Goal: Use online tool/utility: Use online tool/utility

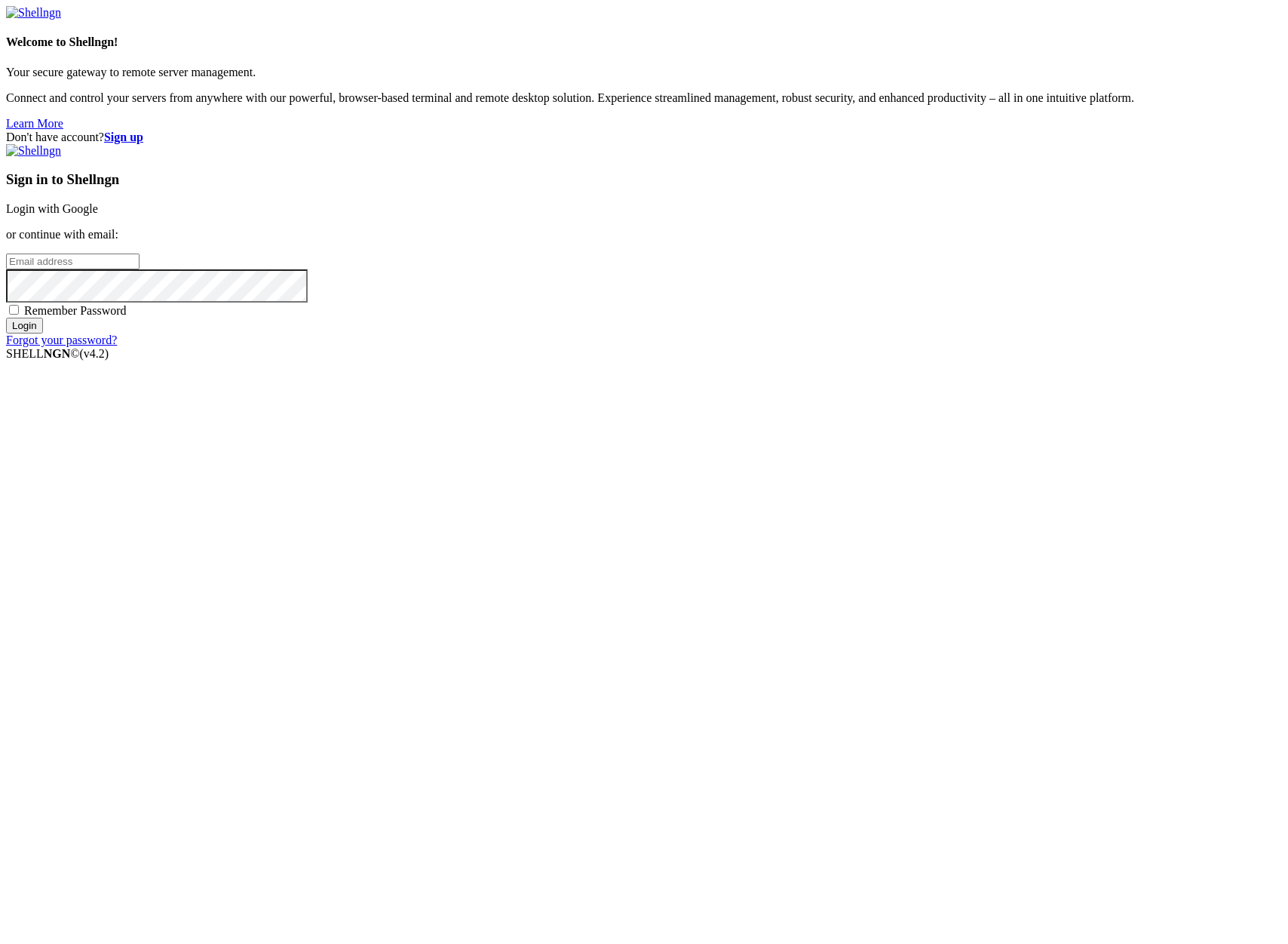
click at [140, 270] on input "email" at bounding box center [73, 261] width 134 height 16
type input "[PERSON_NAME][EMAIL_ADDRESS][DOMAIN_NAME]"
click at [6, 317] on input "Login" at bounding box center [25, 325] width 37 height 16
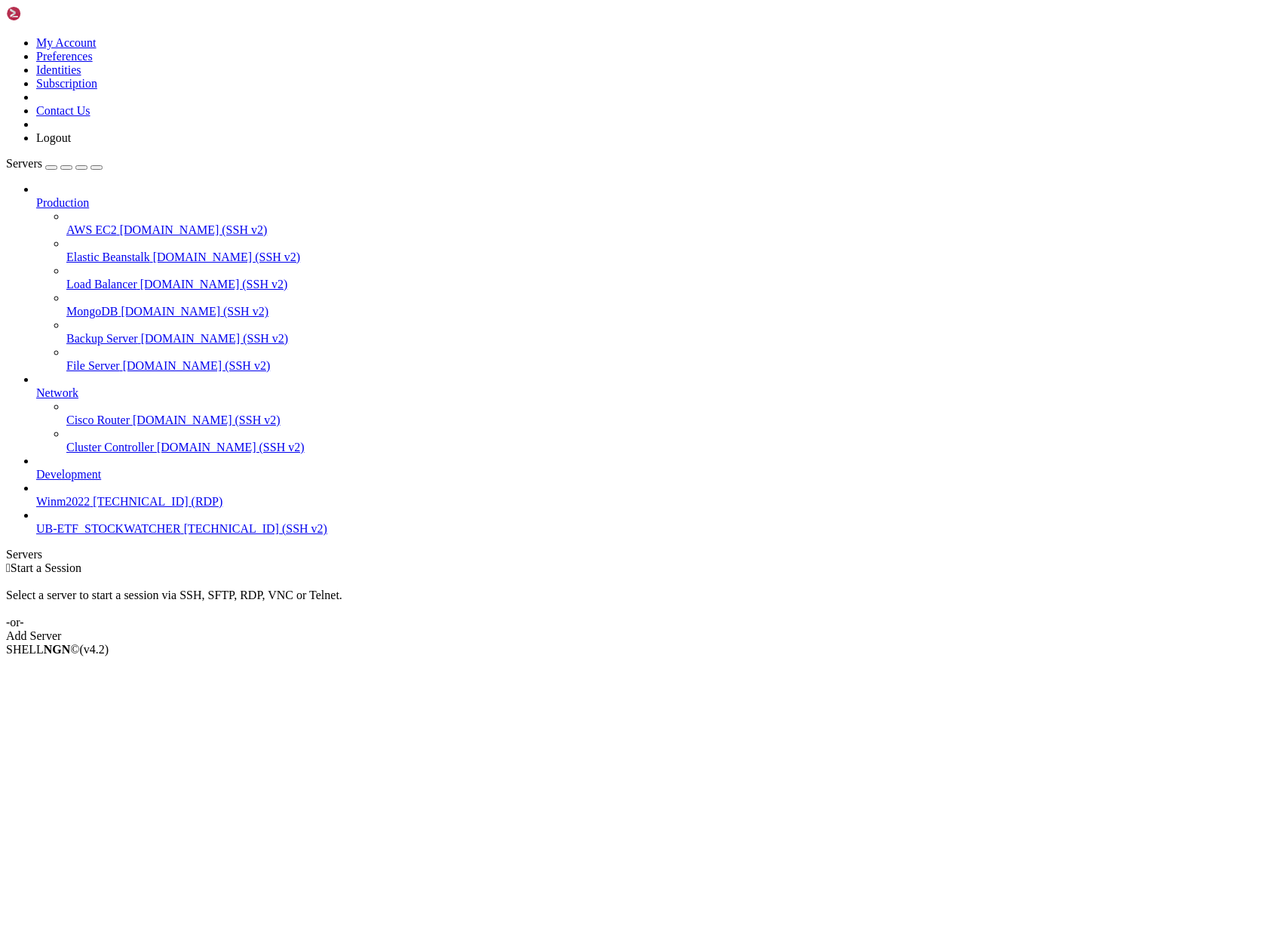
click at [46, 535] on span "UB-ETF_STOCKWATCHER" at bounding box center [108, 528] width 144 height 13
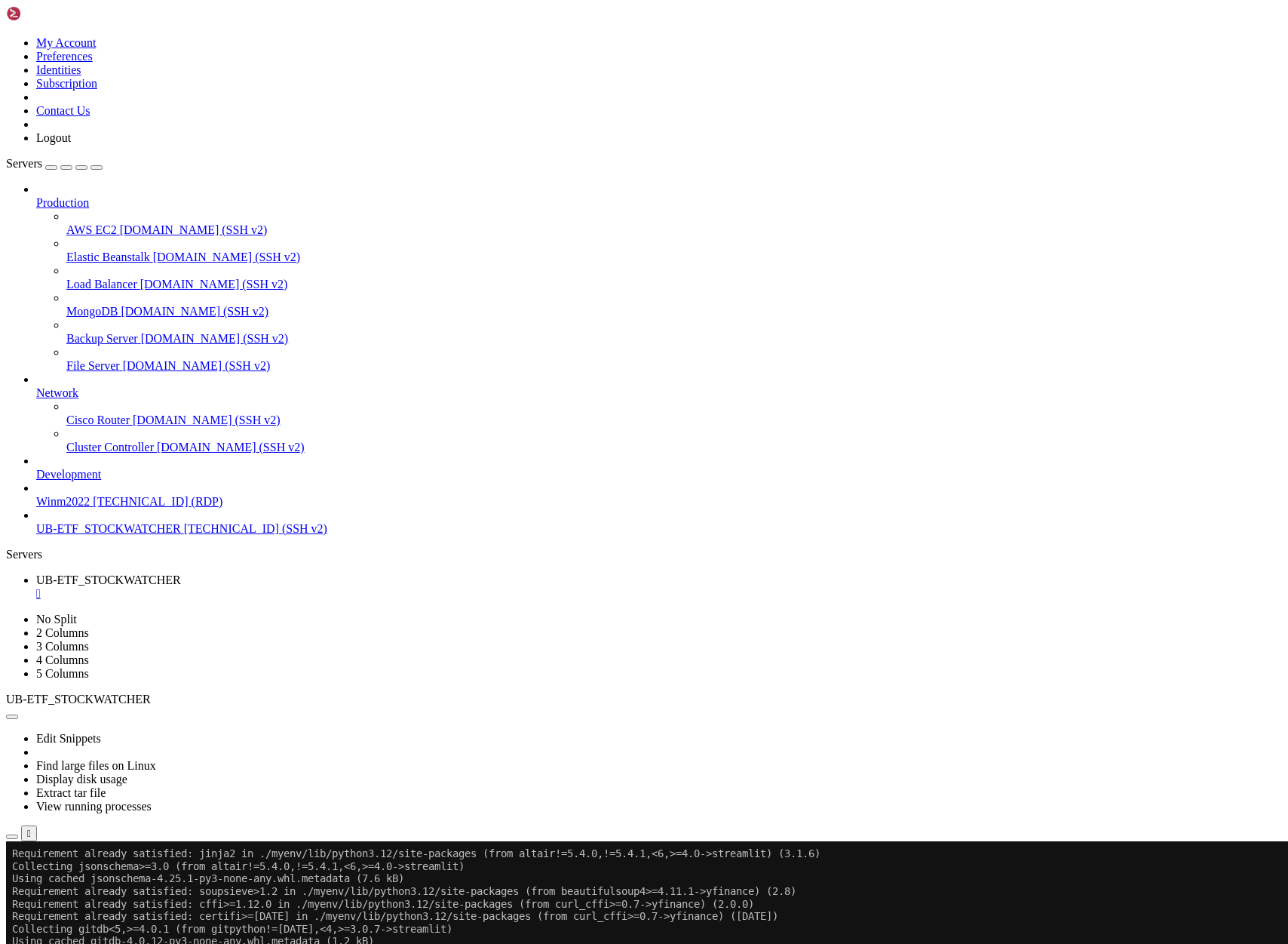
scroll to position [1192, 0]
click at [100, 535] on span "UB-ETF_STOCKWATCHER" at bounding box center [108, 528] width 144 height 13
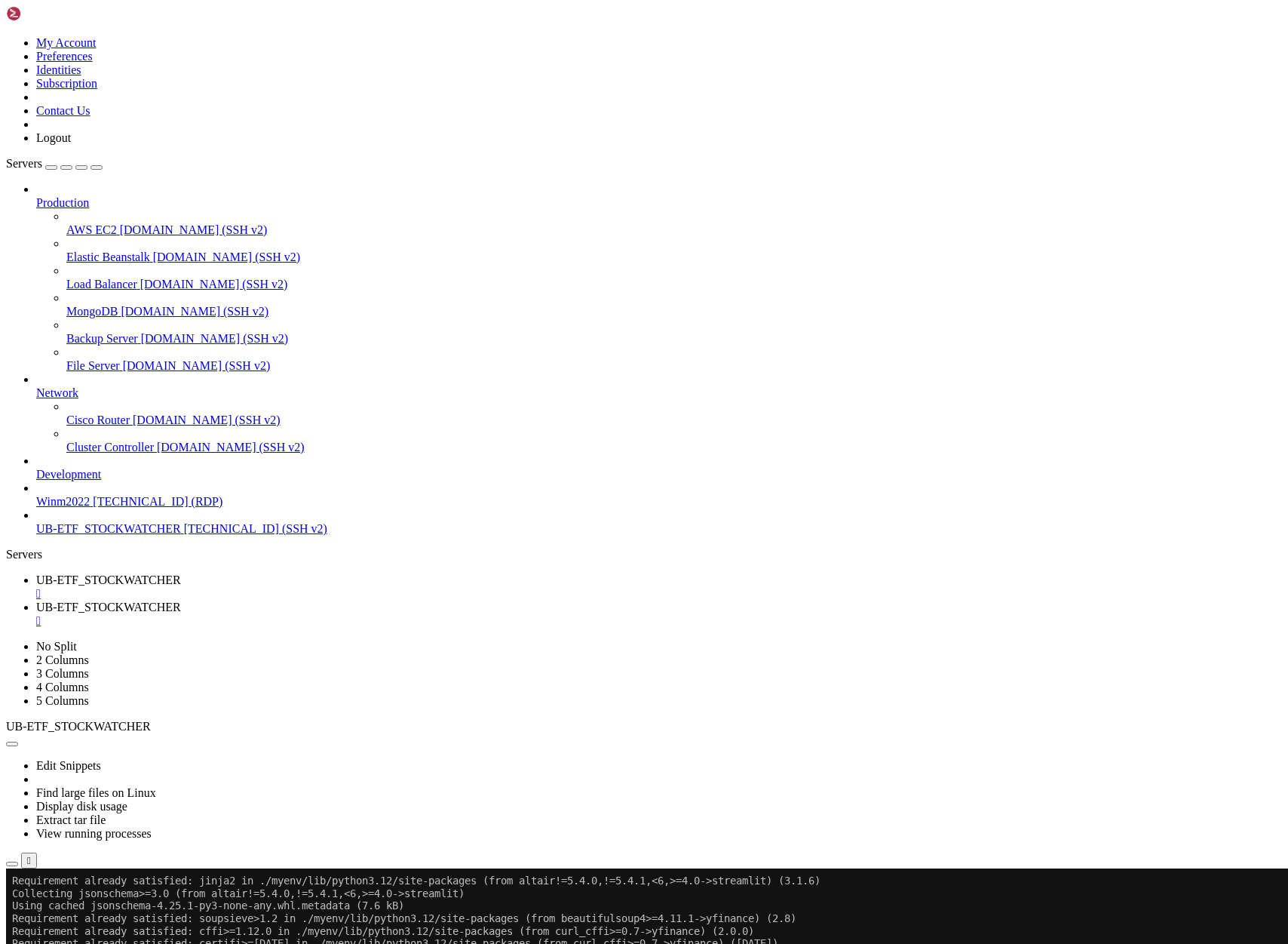
scroll to position [0, 0]
click at [273, 573] on link "UB-ETF_STOCKWATCHER " at bounding box center [659, 586] width 1246 height 27
drag, startPoint x: 280, startPoint y: 1669, endPoint x: 107, endPoint y: 1671, distance: 173.0
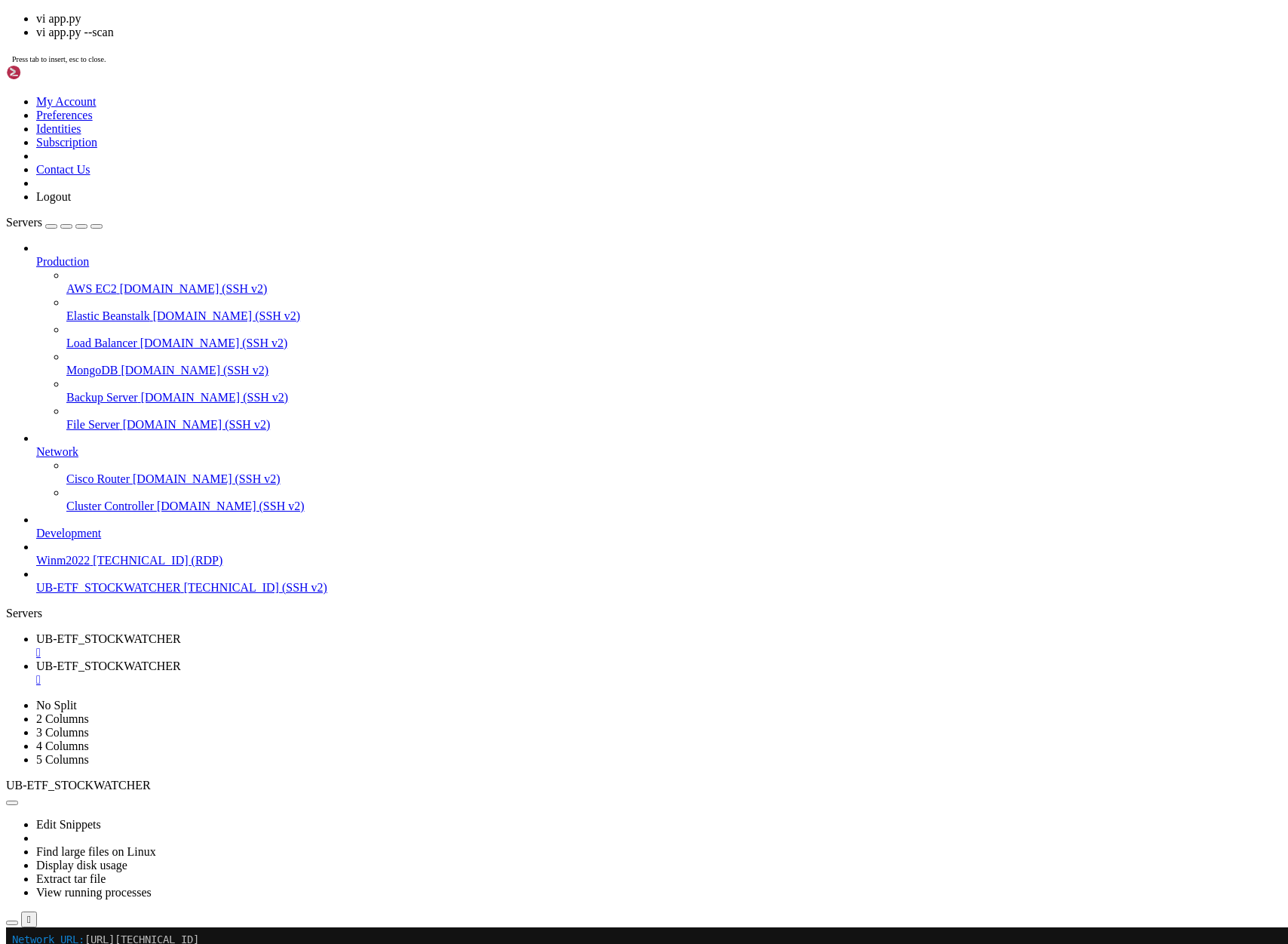
scroll to position [2973, 0]
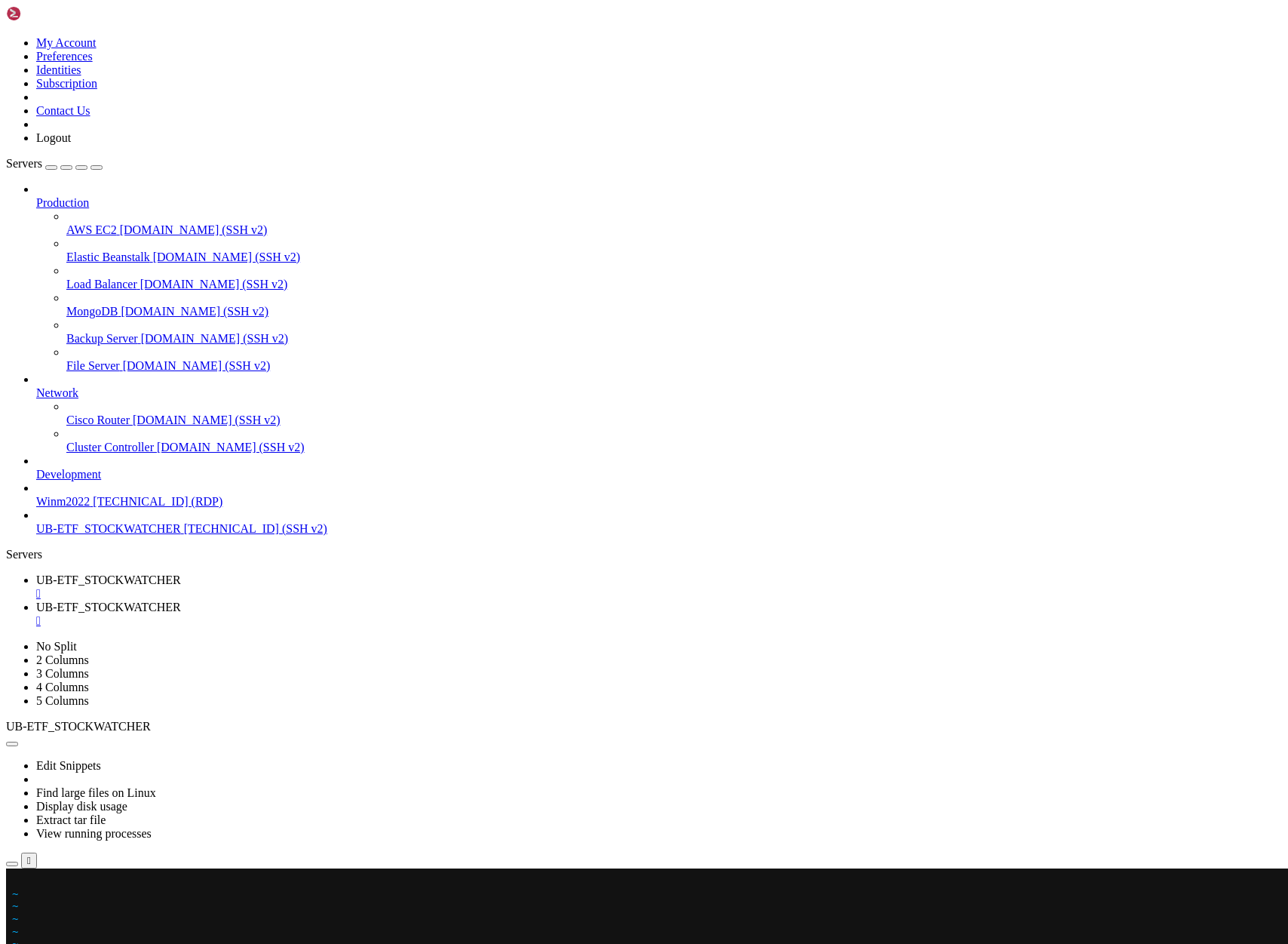
click at [16, 884] on x-row at bounding box center [554, 881] width 1085 height 13
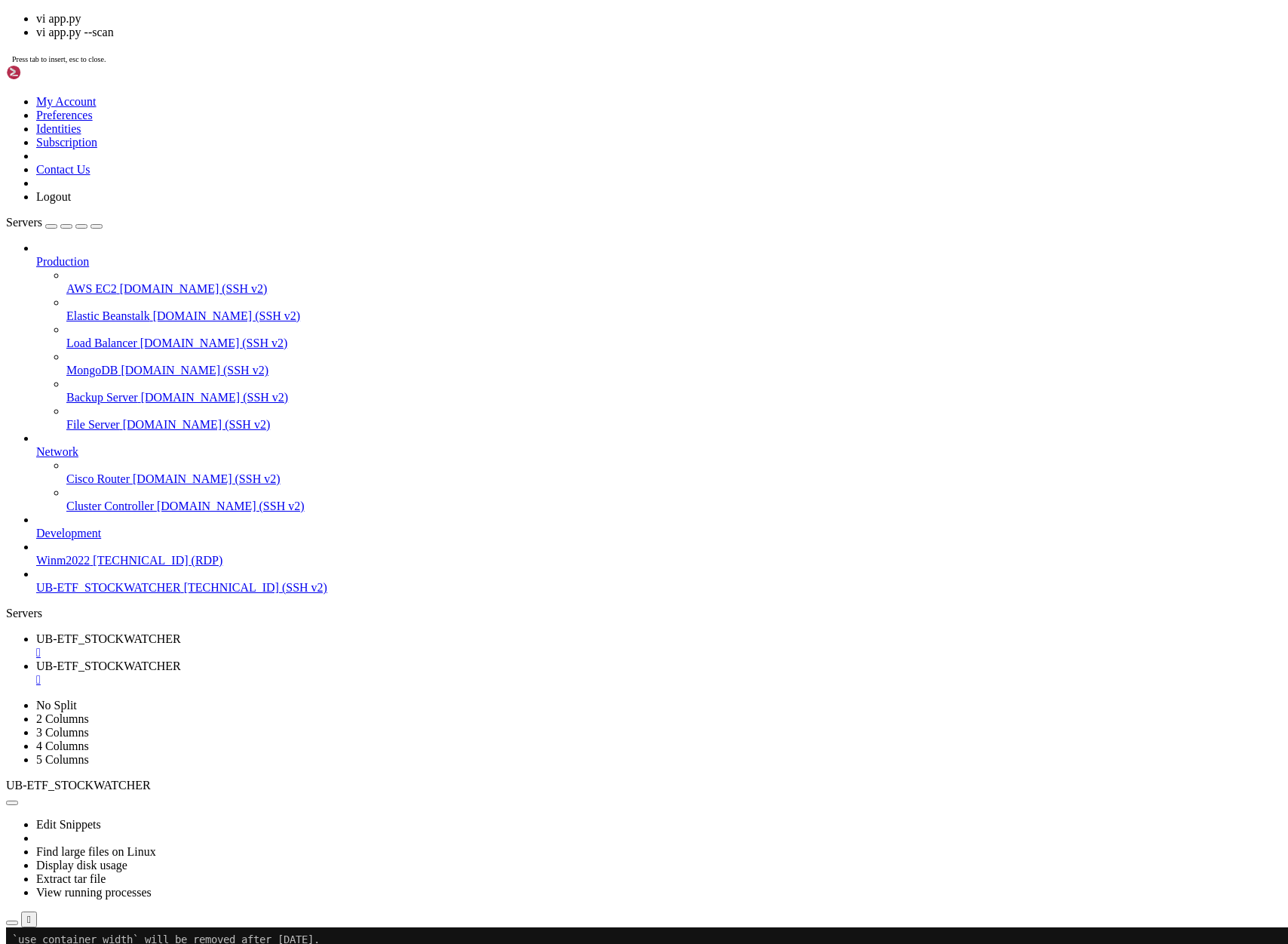
scroll to position [3613, 0]
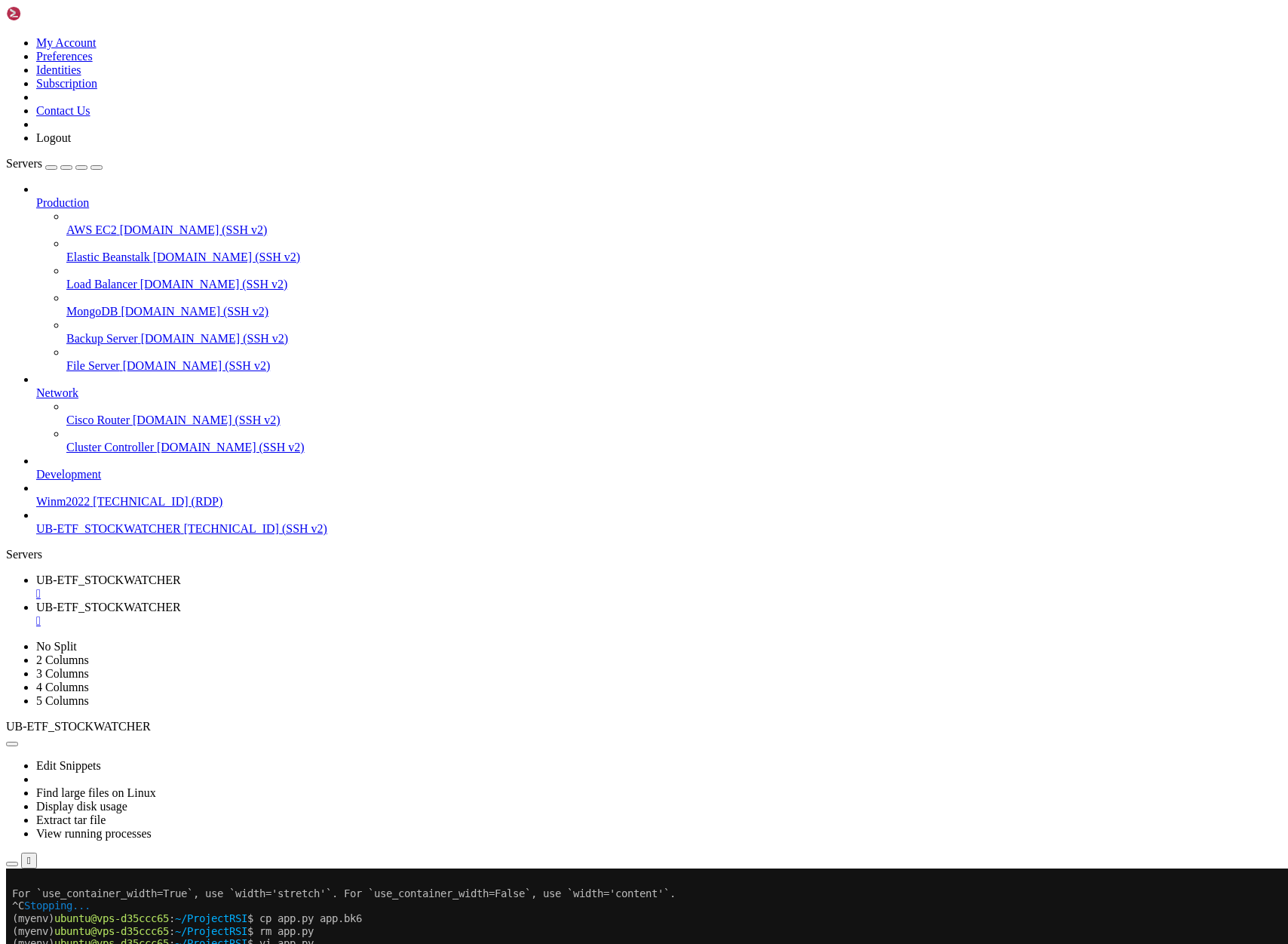
scroll to position [5671, 0]
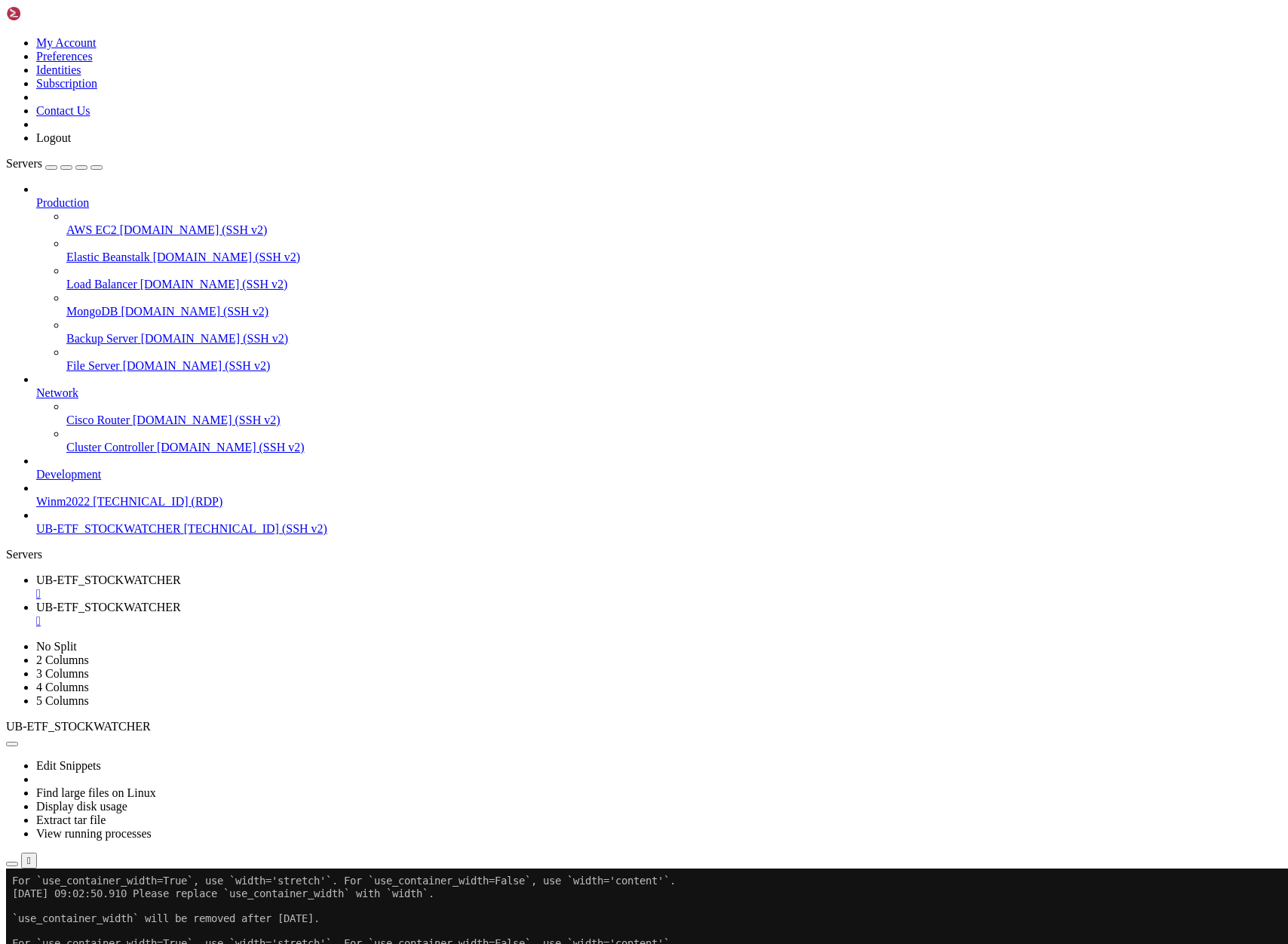
scroll to position [6311, 0]
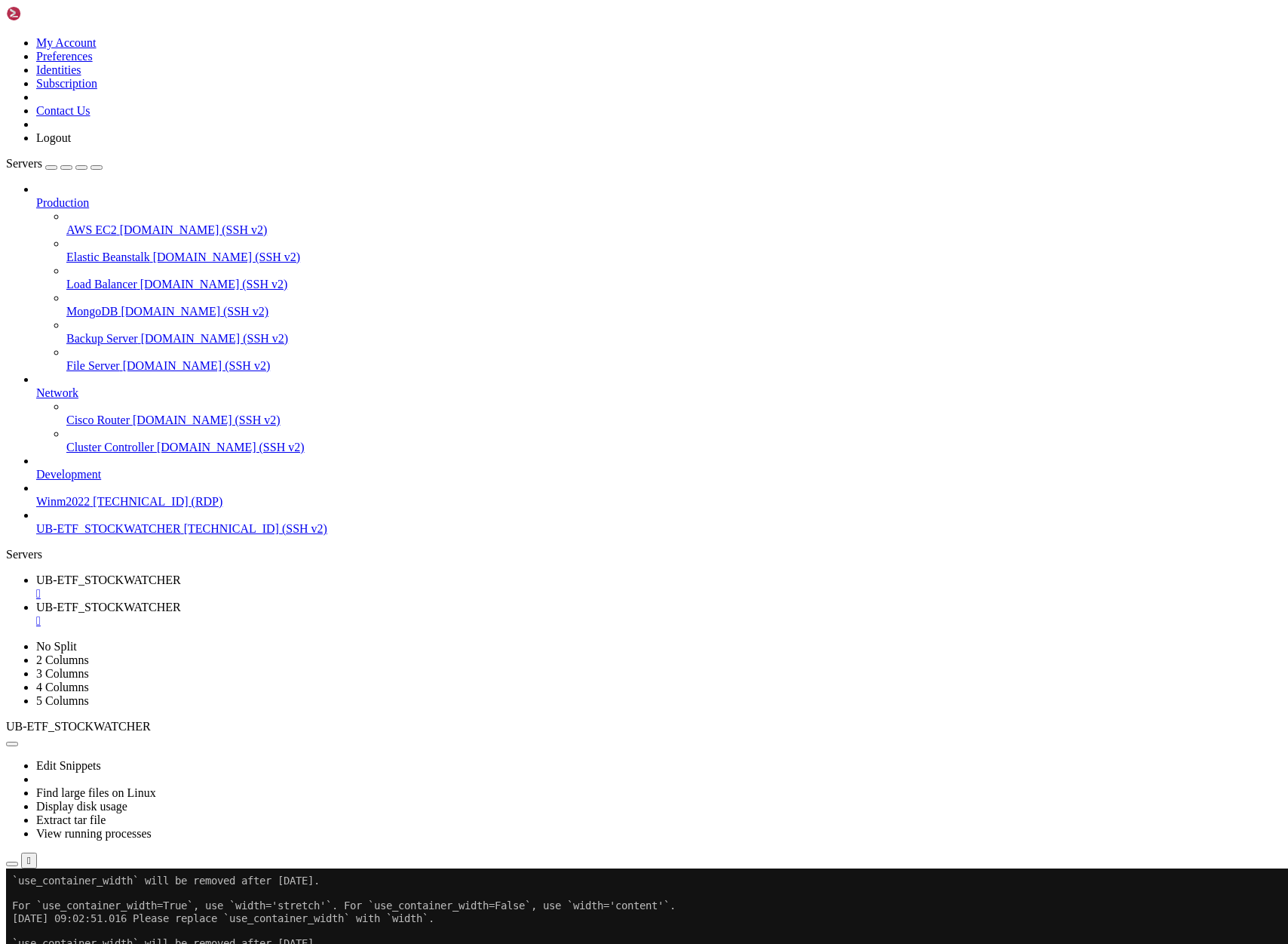
scroll to position [6361, 0]
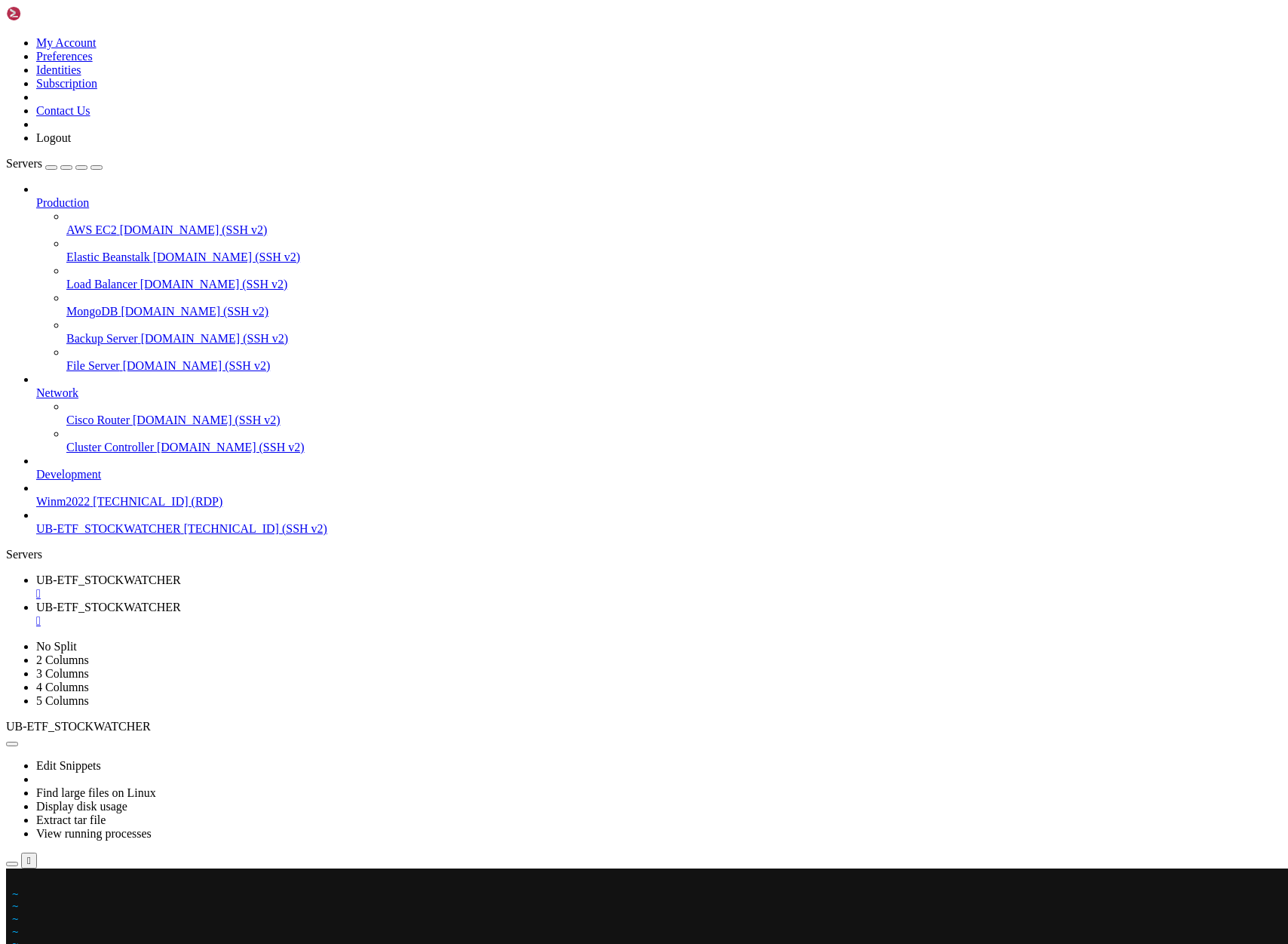
click at [15, 879] on x-row at bounding box center [554, 881] width 1085 height 13
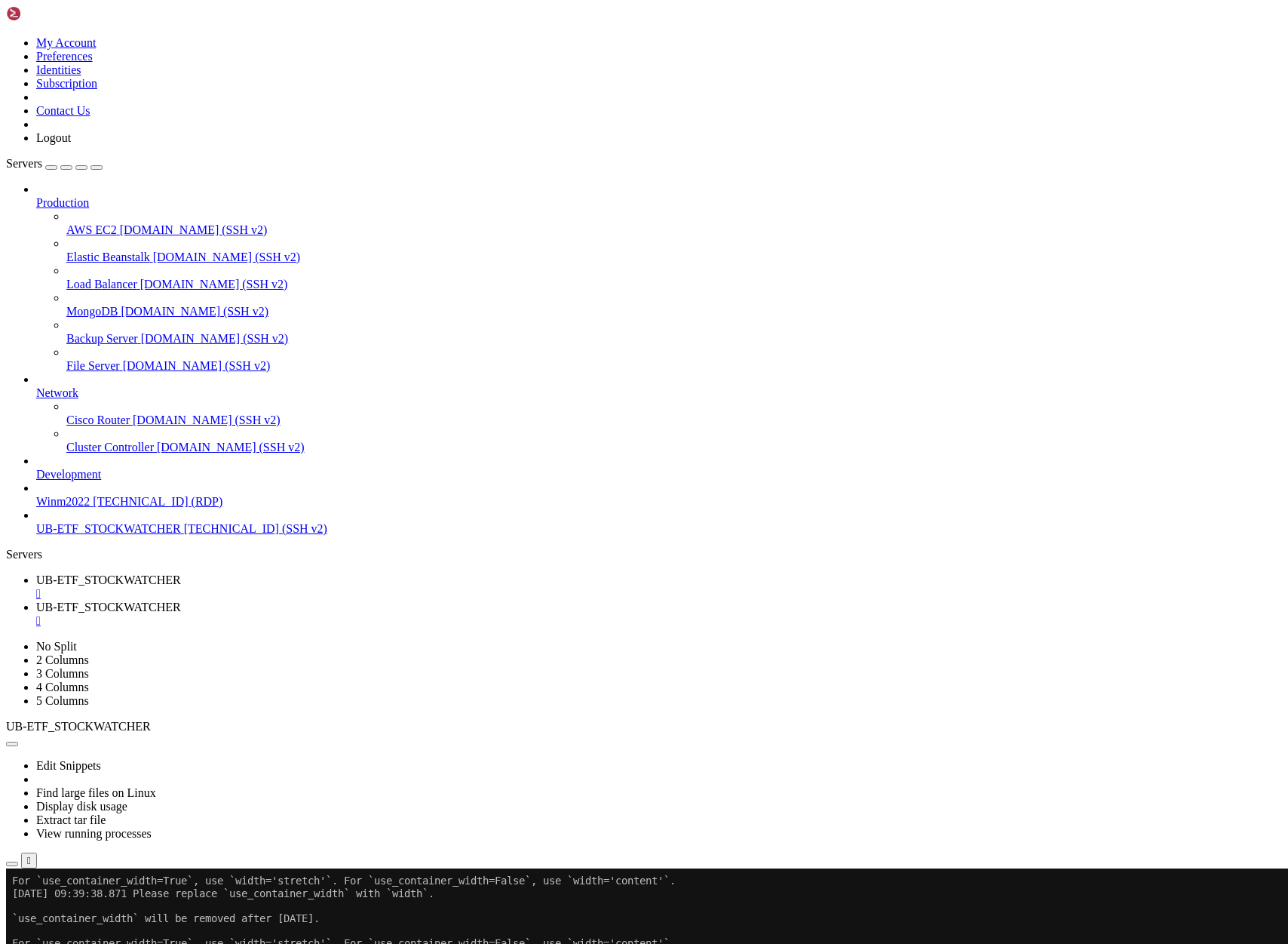
scroll to position [9472, 0]
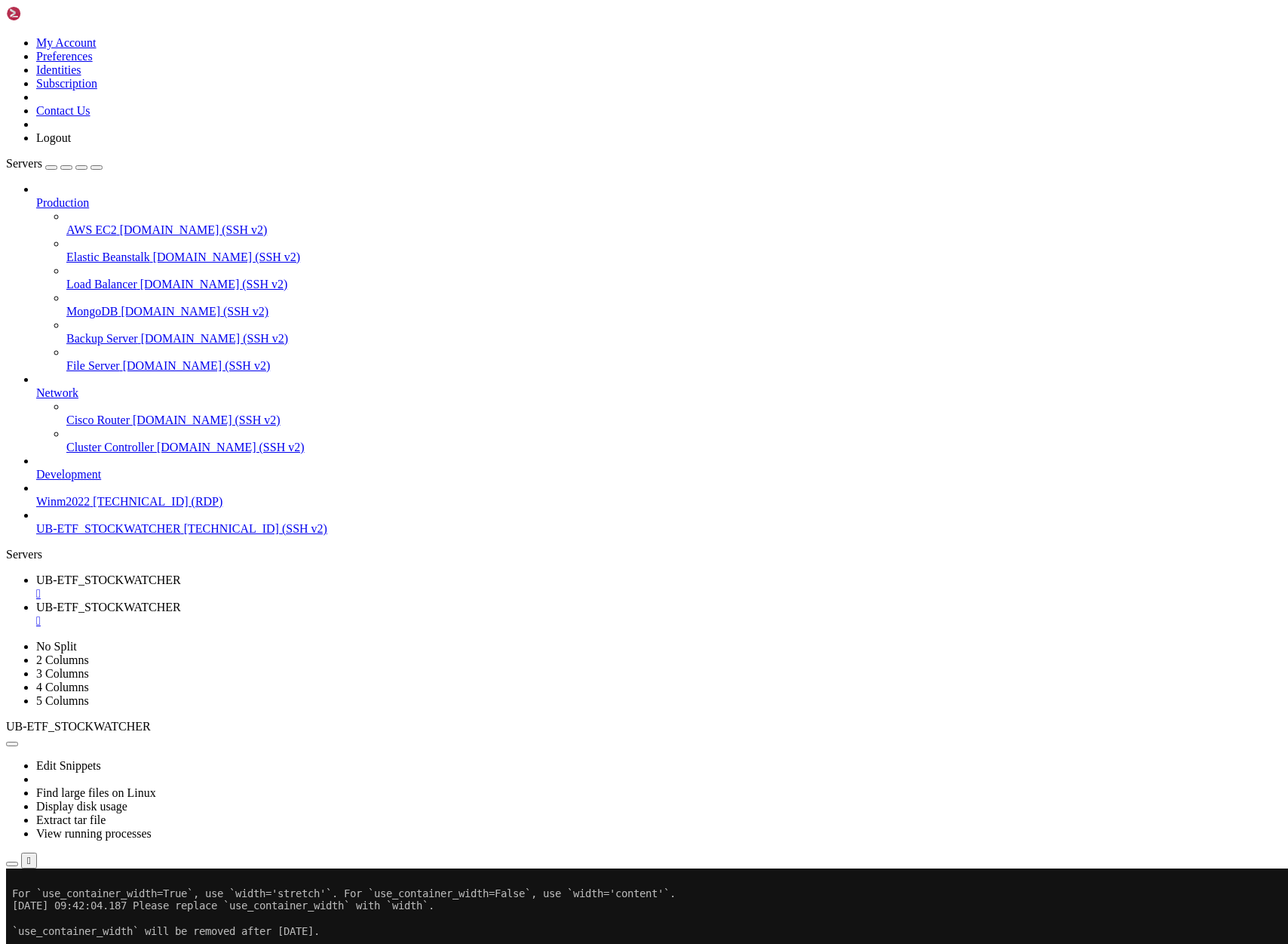
scroll to position [10150, 0]
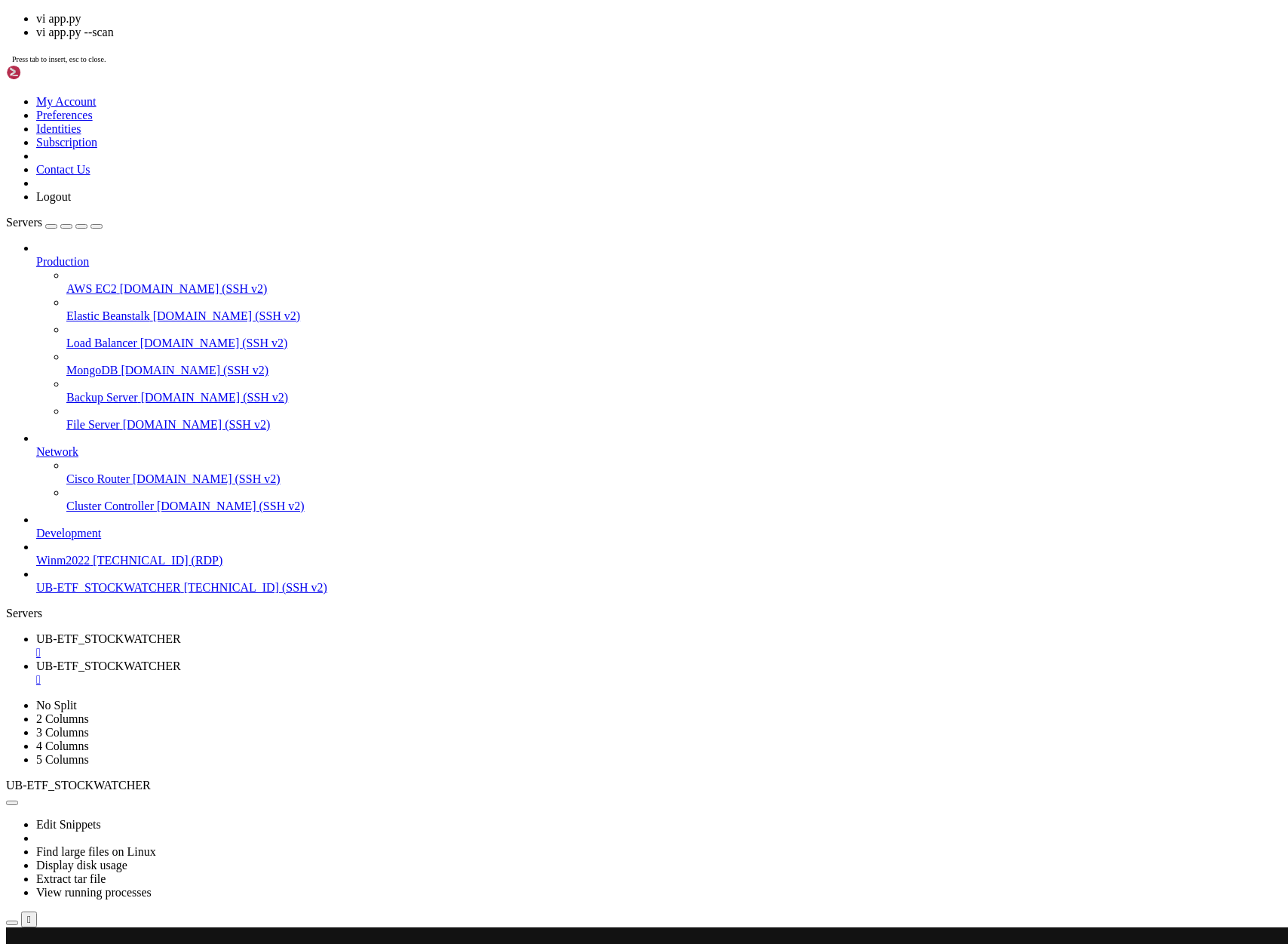
scroll to position [10940, 0]
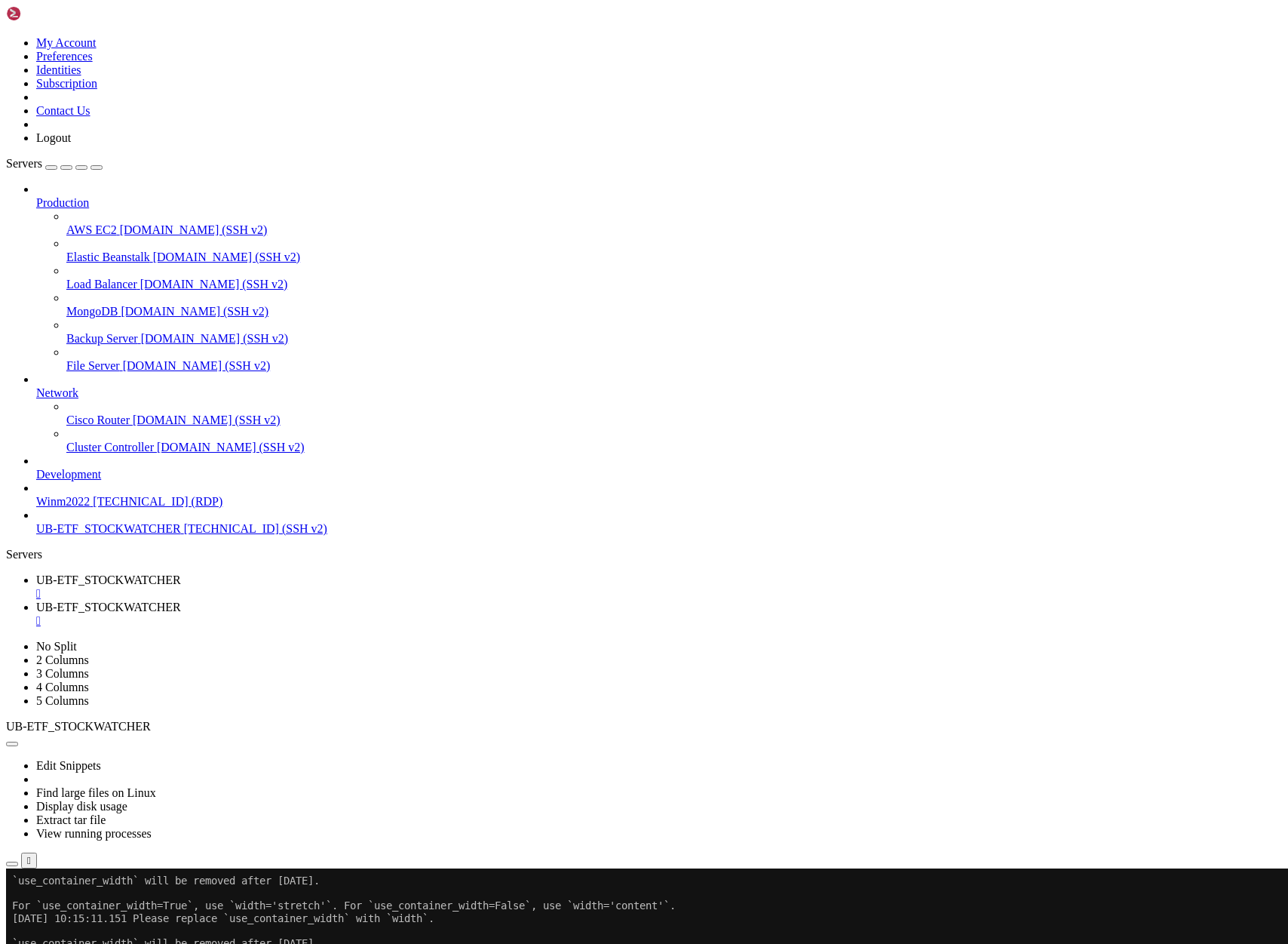
scroll to position [12671, 0]
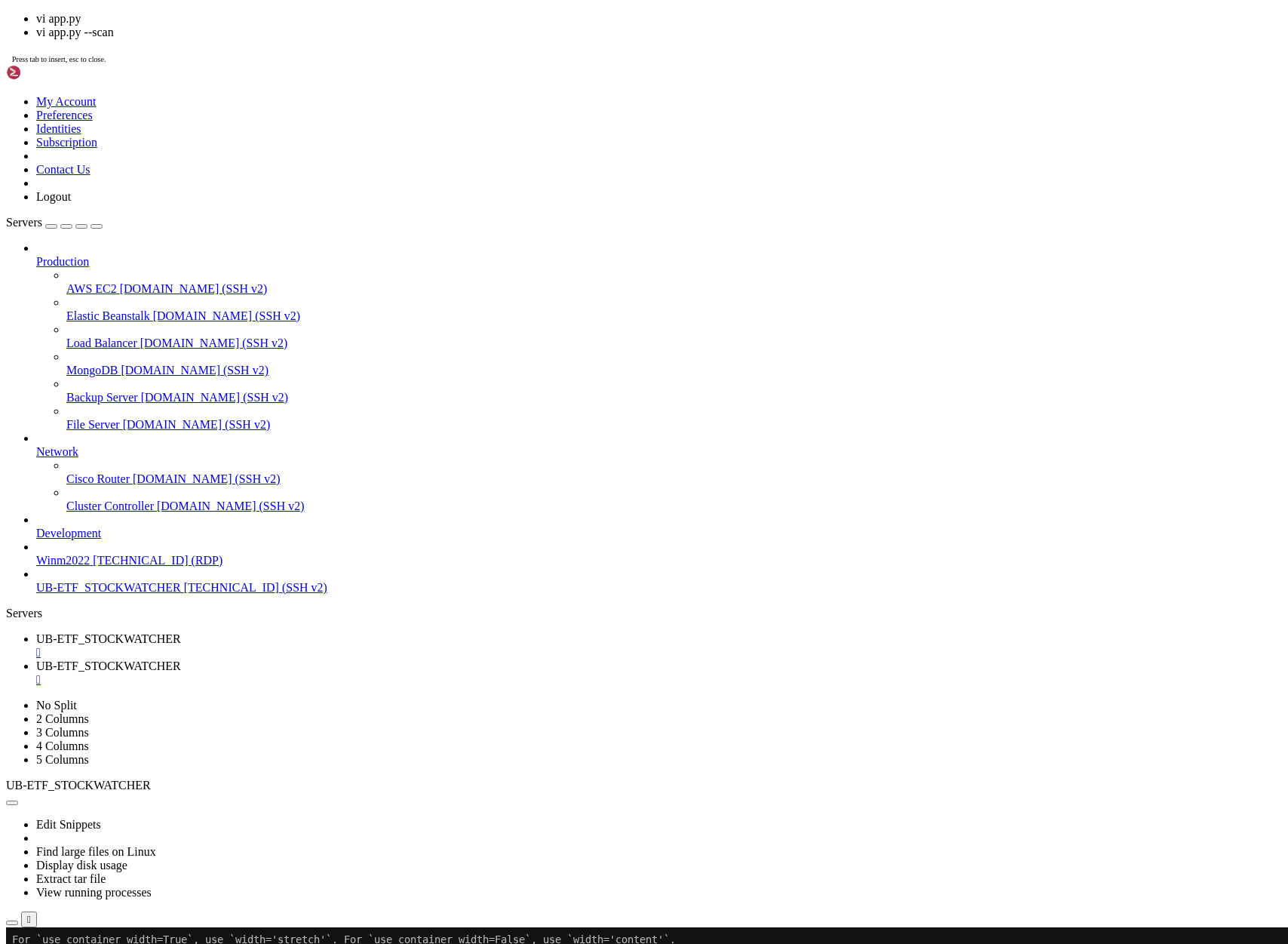
scroll to position [12709, 0]
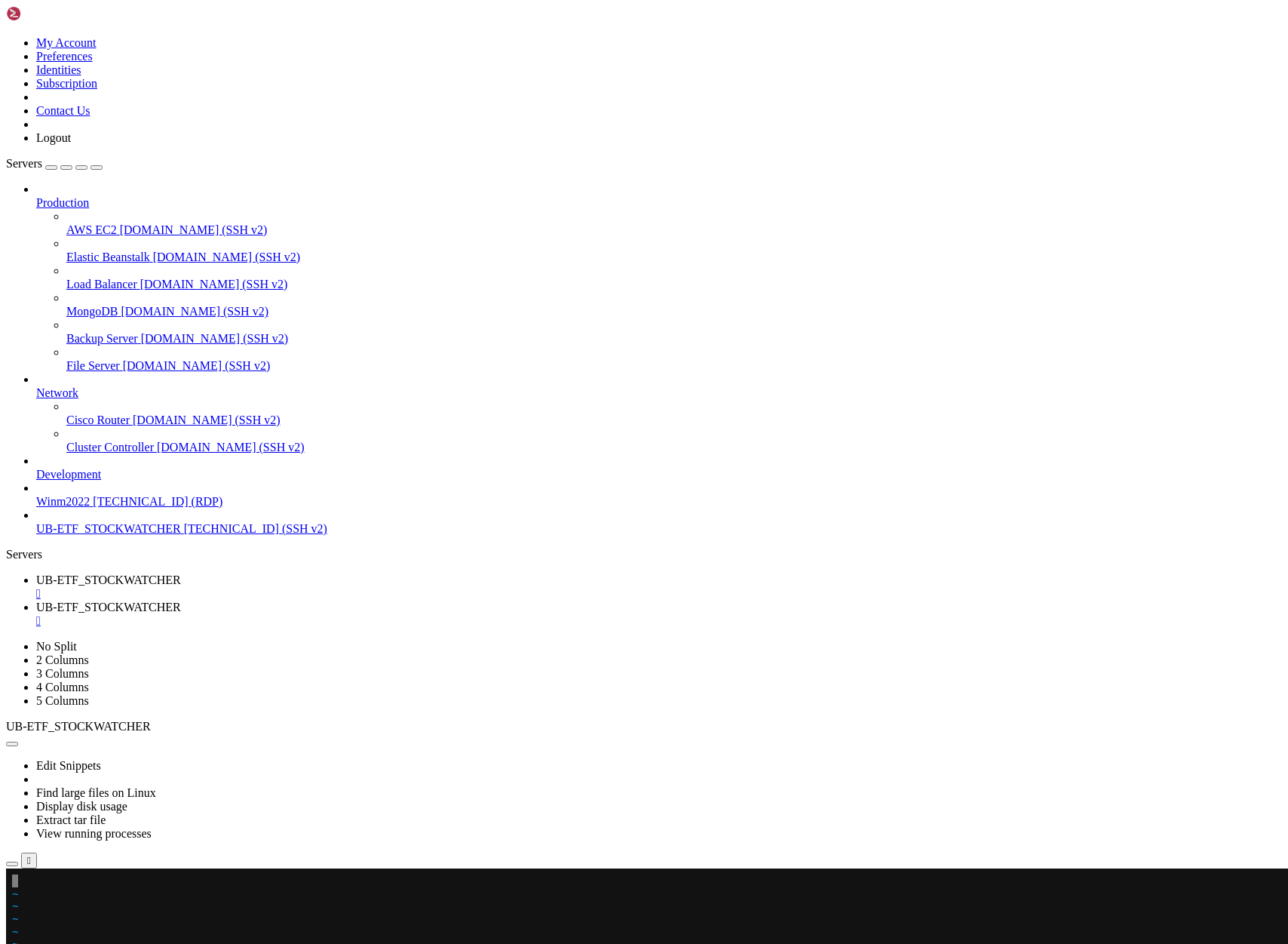
click at [39, 884] on x-row at bounding box center [554, 881] width 1085 height 13
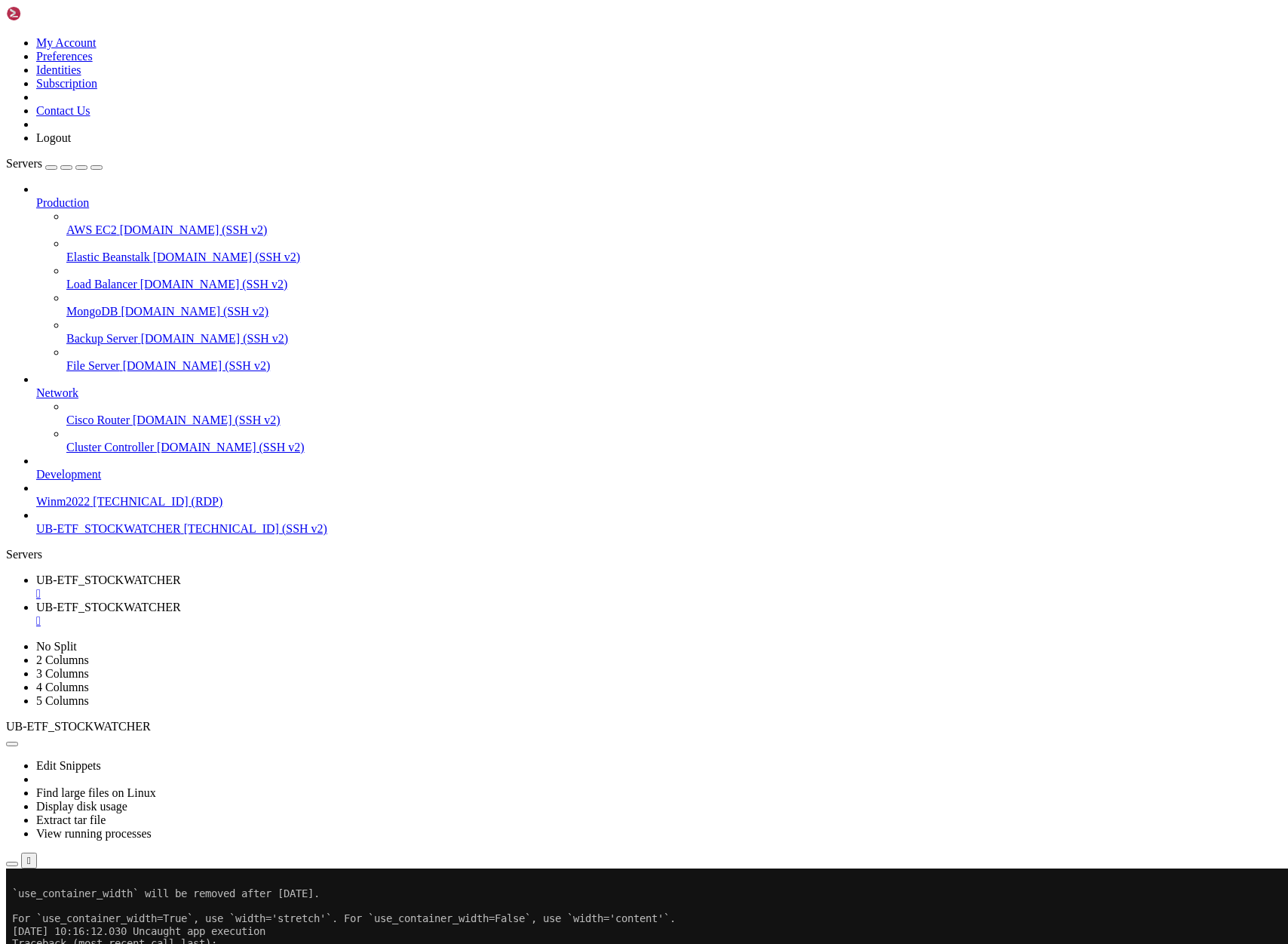
scroll to position [13174, 0]
